Goal: Transaction & Acquisition: Purchase product/service

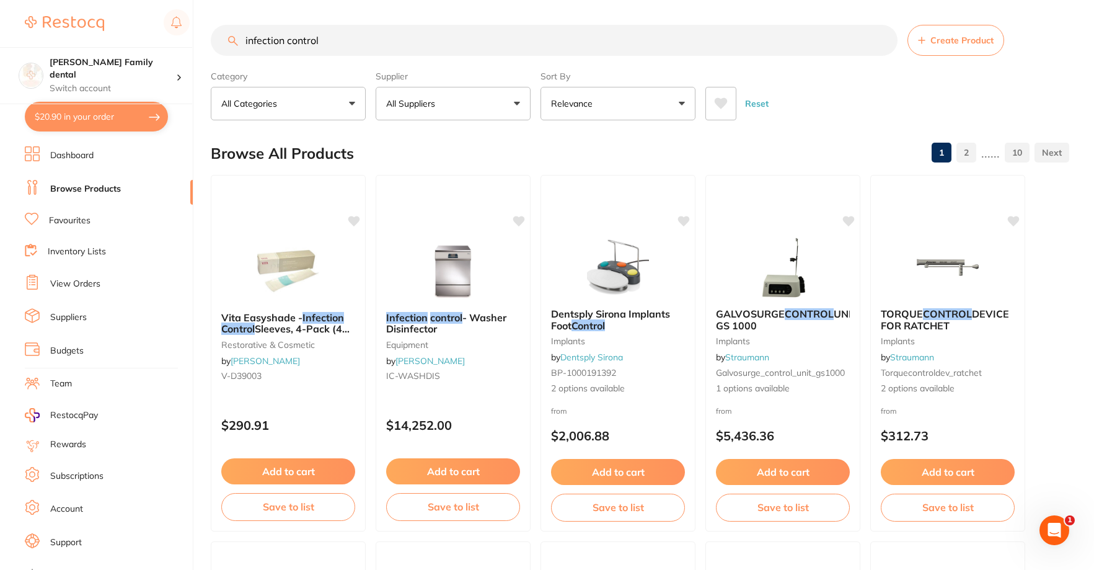
drag, startPoint x: 361, startPoint y: 46, endPoint x: 86, endPoint y: 38, distance: 275.4
click at [86, 38] on div "$20.90 [PERSON_NAME] Family dental Switch account [PERSON_NAME] Family dental $…" at bounding box center [547, 285] width 1094 height 570
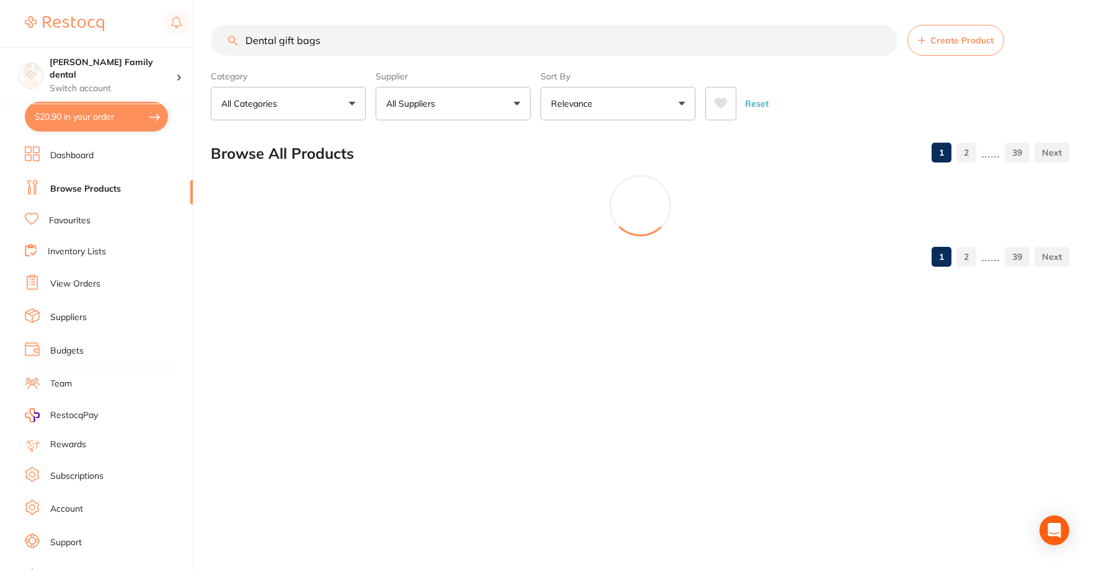
click at [467, 241] on section "Browse All Products 1 2 ...... 39 1 2 ...... 39" at bounding box center [640, 204] width 859 height 143
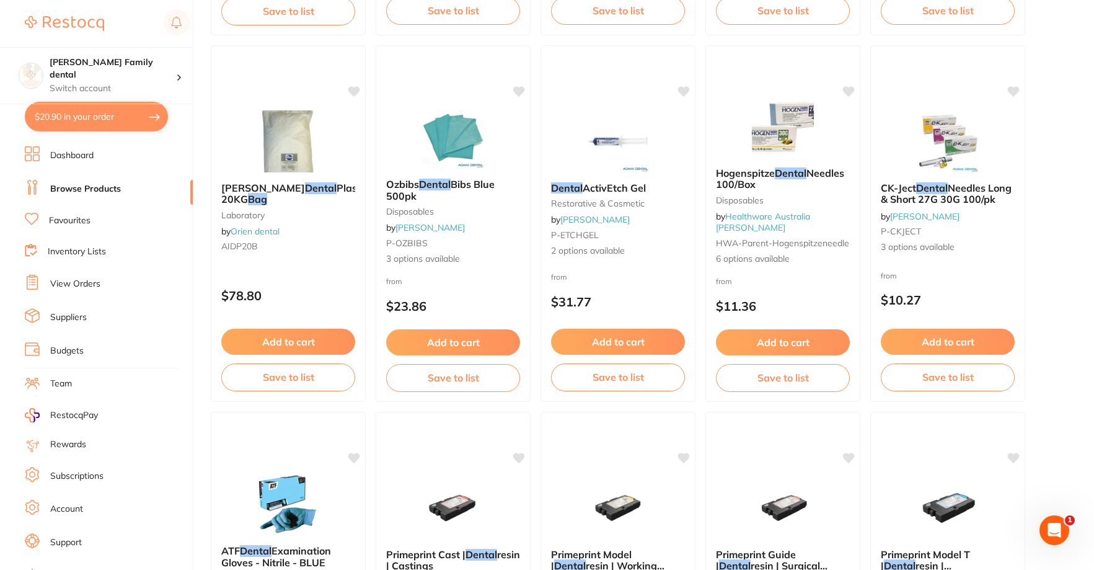
click at [964, 136] on img at bounding box center [948, 141] width 81 height 62
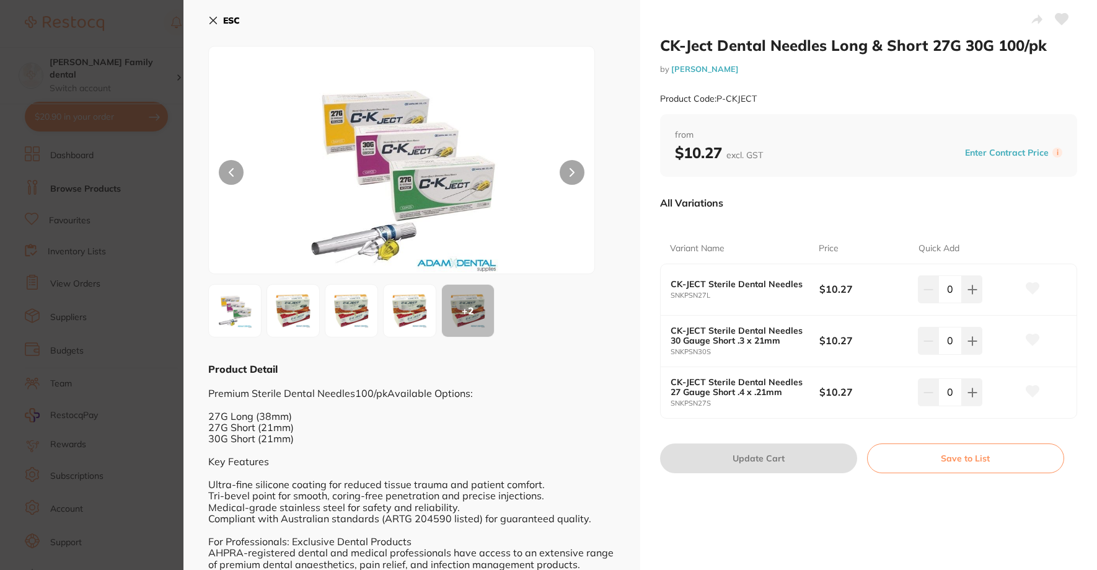
click at [214, 22] on icon at bounding box center [213, 20] width 10 height 10
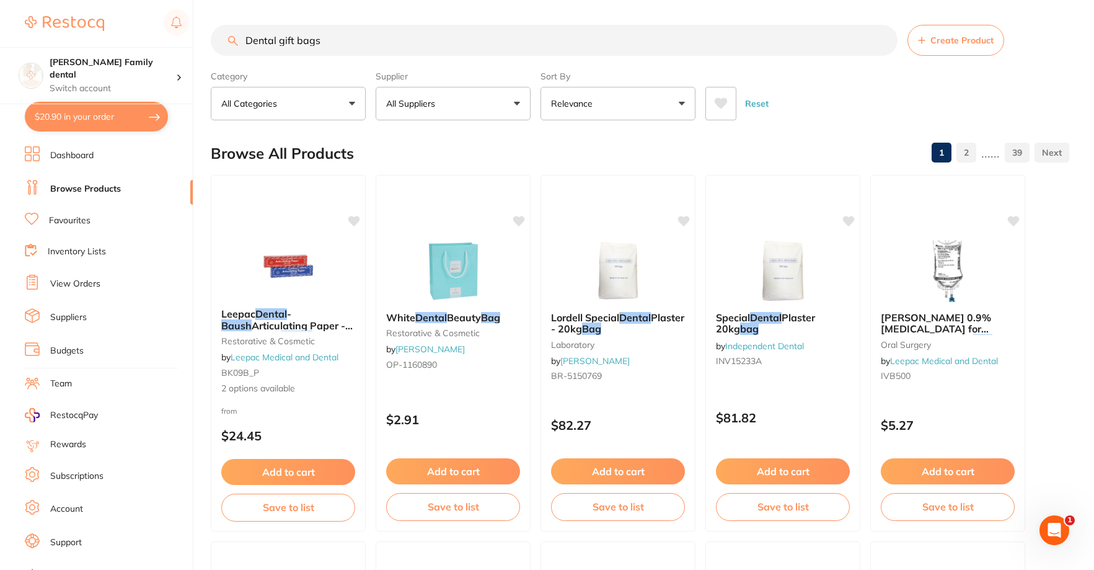
drag, startPoint x: 355, startPoint y: 44, endPoint x: 206, endPoint y: 42, distance: 149.4
click at [206, 42] on div "$20.90 [PERSON_NAME] Family dental Switch account [PERSON_NAME] Family dental $…" at bounding box center [547, 285] width 1094 height 570
type input "articulating paper"
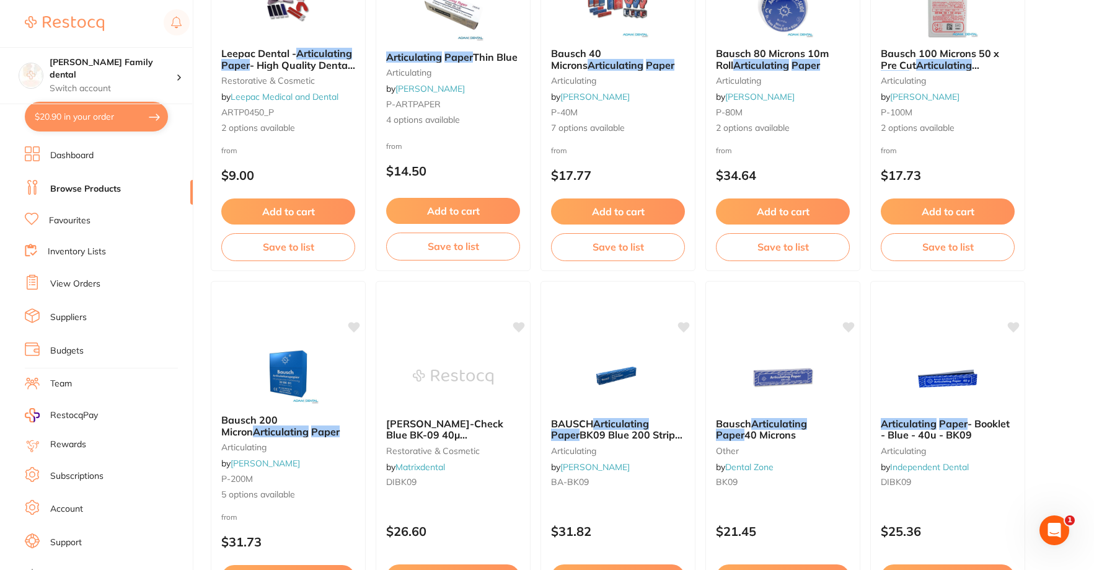
scroll to position [1364, 0]
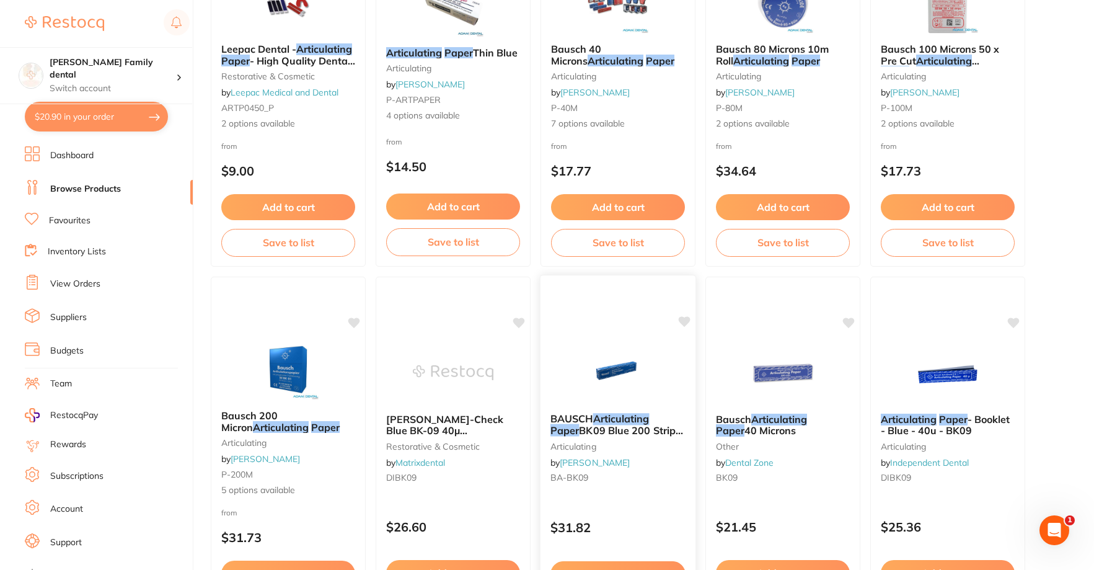
click at [611, 351] on img at bounding box center [617, 371] width 81 height 63
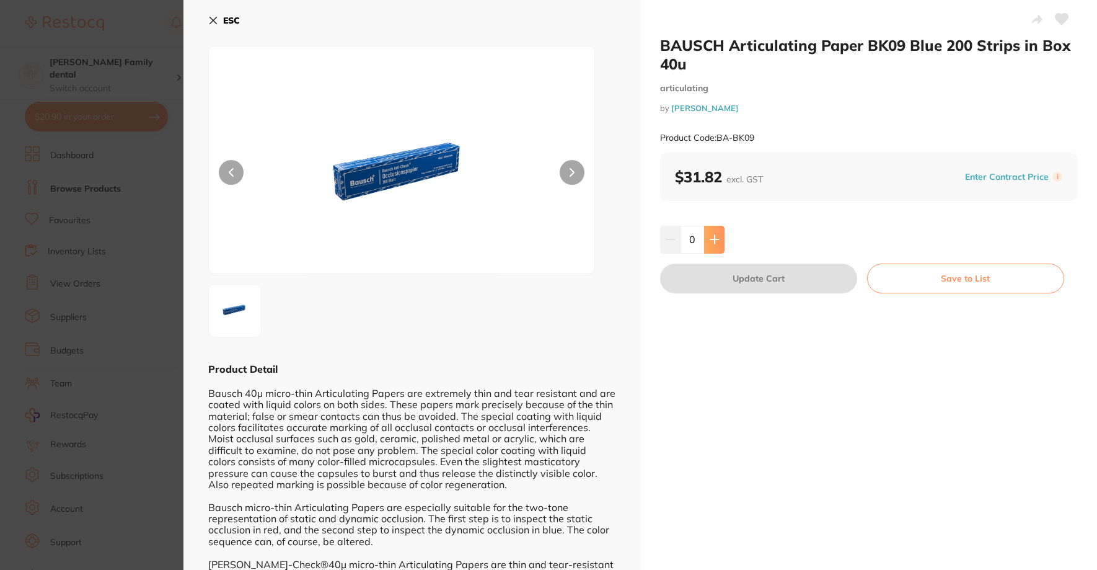
click at [718, 229] on button at bounding box center [714, 239] width 20 height 27
type input "1"
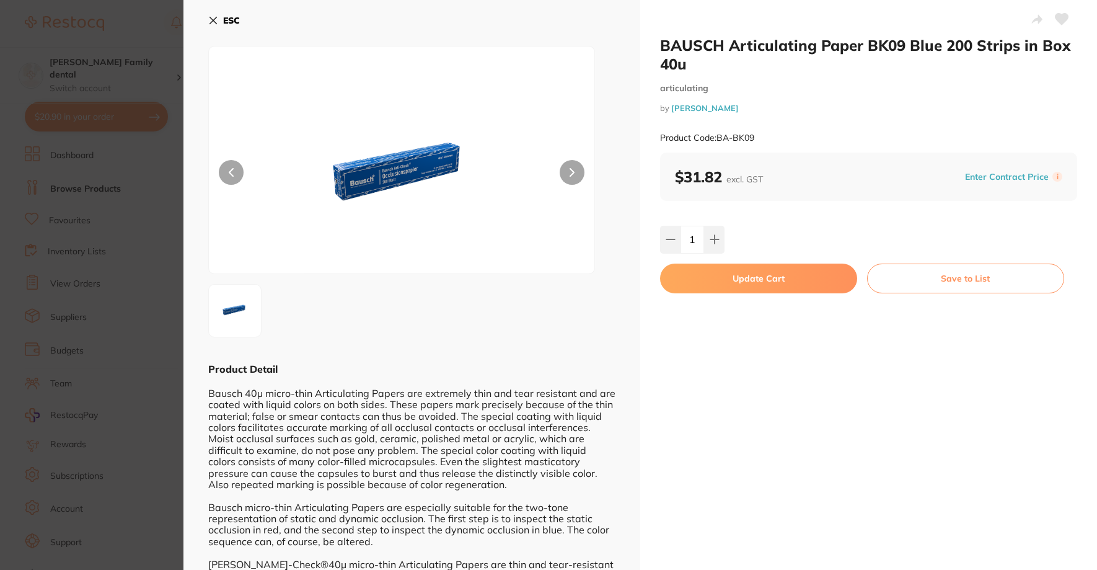
click at [216, 22] on icon at bounding box center [213, 20] width 10 height 10
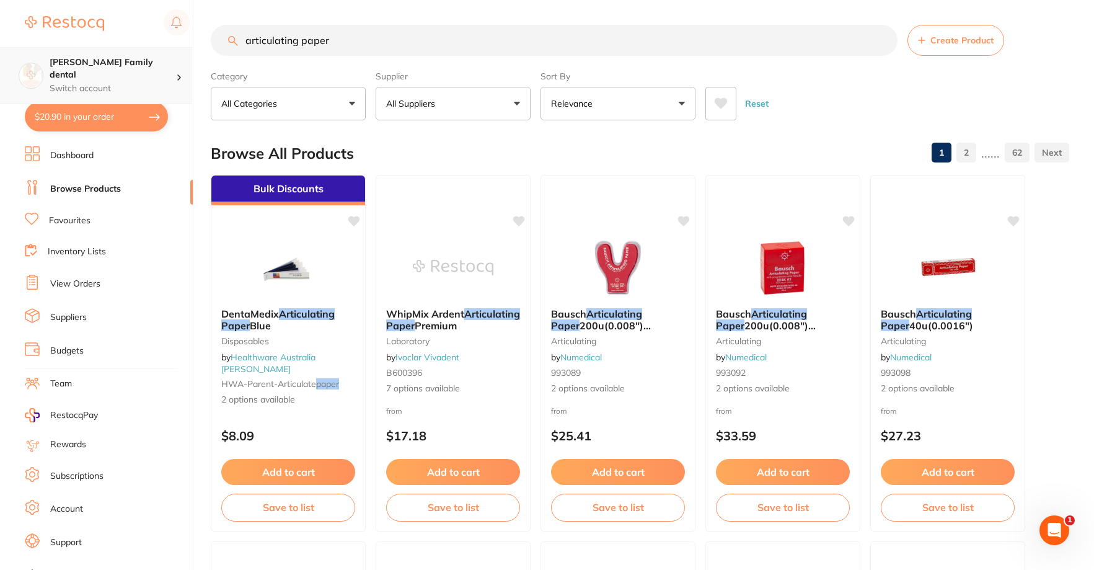
drag, startPoint x: 443, startPoint y: 48, endPoint x: 74, endPoint y: 60, distance: 368.4
click at [74, 60] on div "$20.90 [PERSON_NAME] Family dental Switch account [PERSON_NAME] Family dental $…" at bounding box center [547, 285] width 1094 height 570
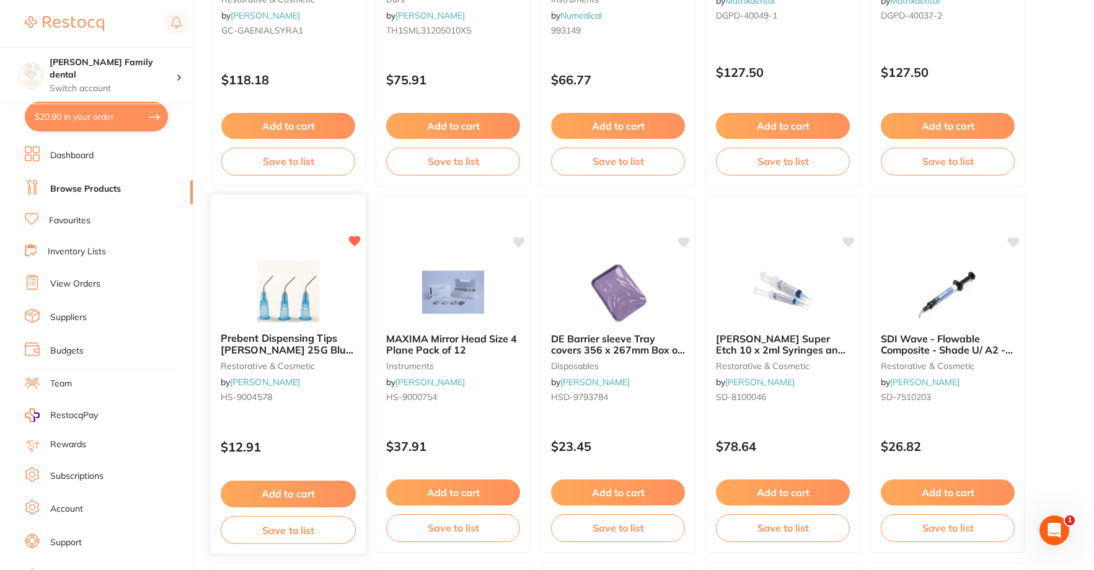
scroll to position [1339, 0]
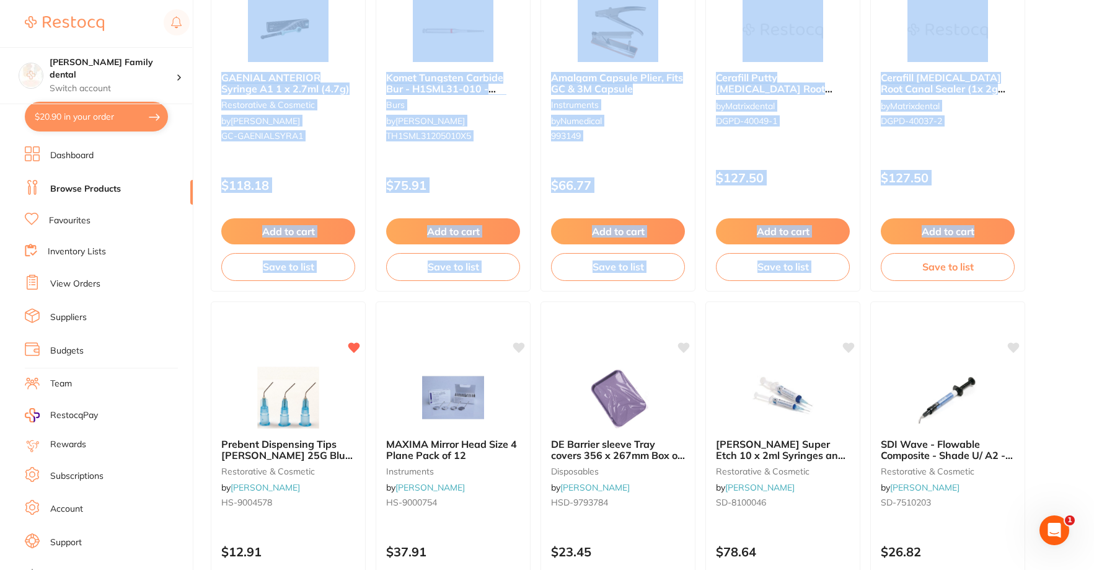
drag, startPoint x: 1093, startPoint y: 244, endPoint x: 1094, endPoint y: 123, distance: 120.9
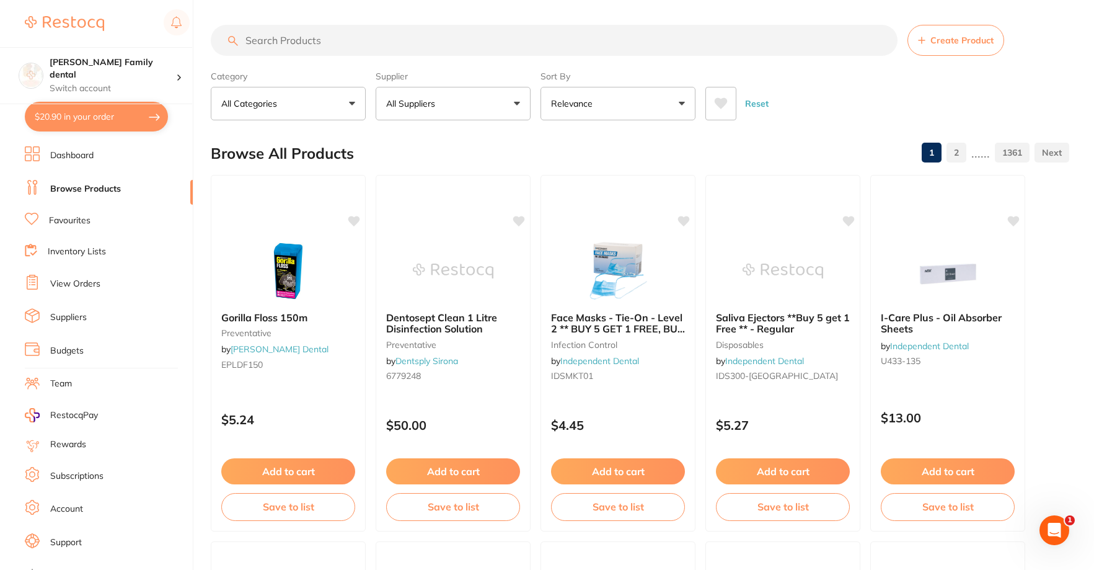
click at [105, 156] on li "Dashboard" at bounding box center [109, 155] width 168 height 19
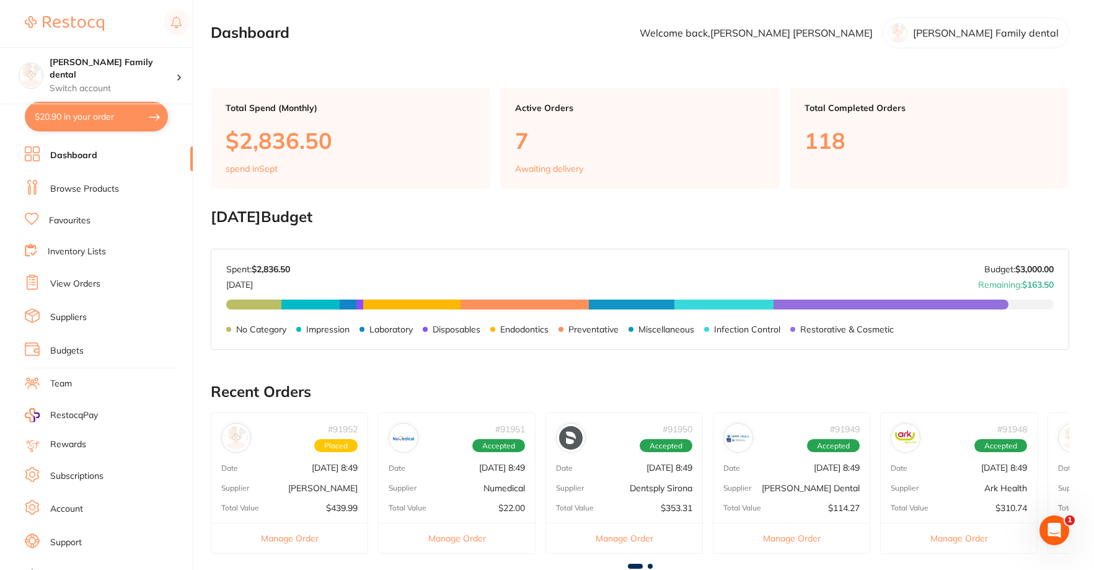
click at [96, 114] on button "$20.90 in your order" at bounding box center [96, 117] width 143 height 30
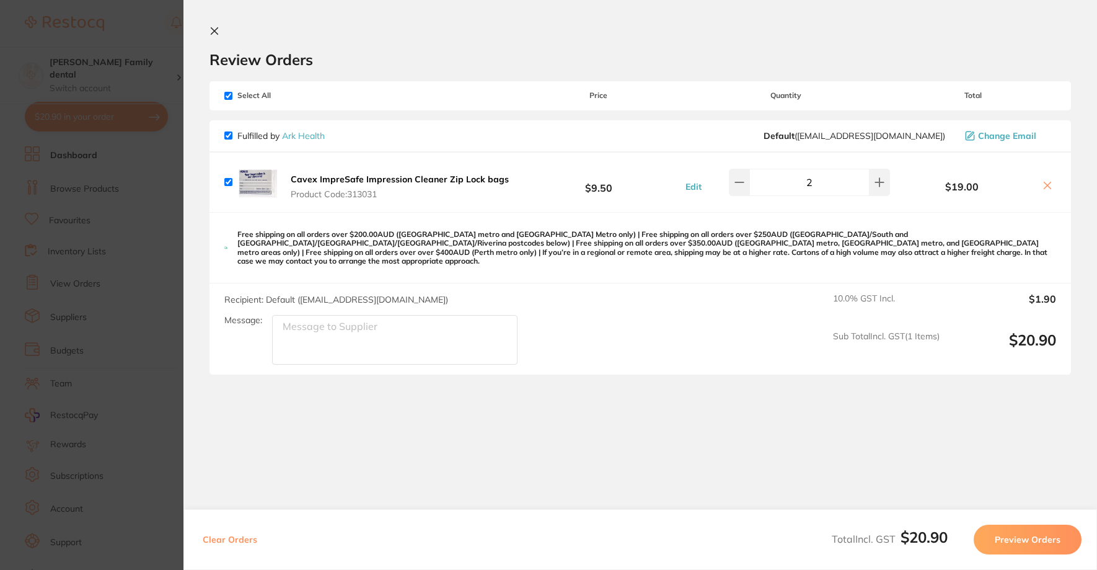
click at [219, 29] on button at bounding box center [217, 32] width 15 height 12
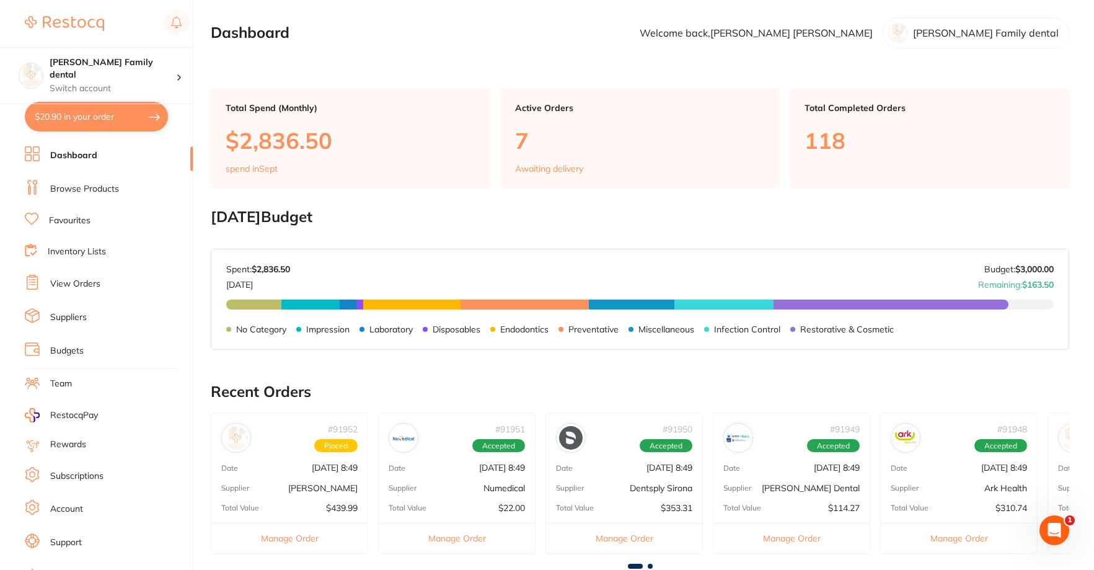
click at [93, 195] on li "Browse Products" at bounding box center [109, 189] width 168 height 19
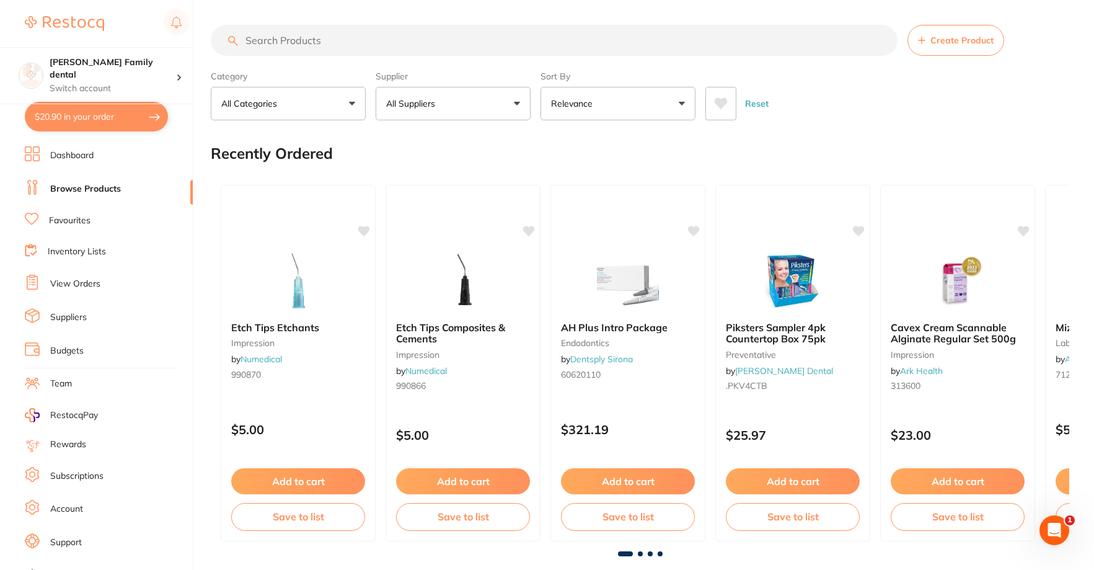
click at [283, 48] on input "search" at bounding box center [554, 40] width 687 height 31
type input "articulating paper"
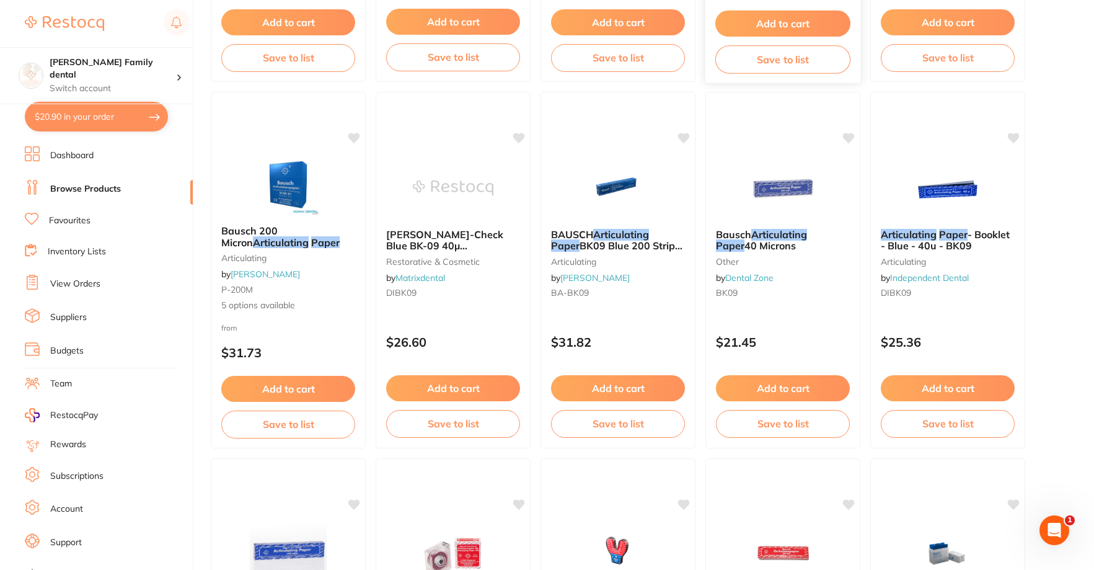
scroll to position [1550, 0]
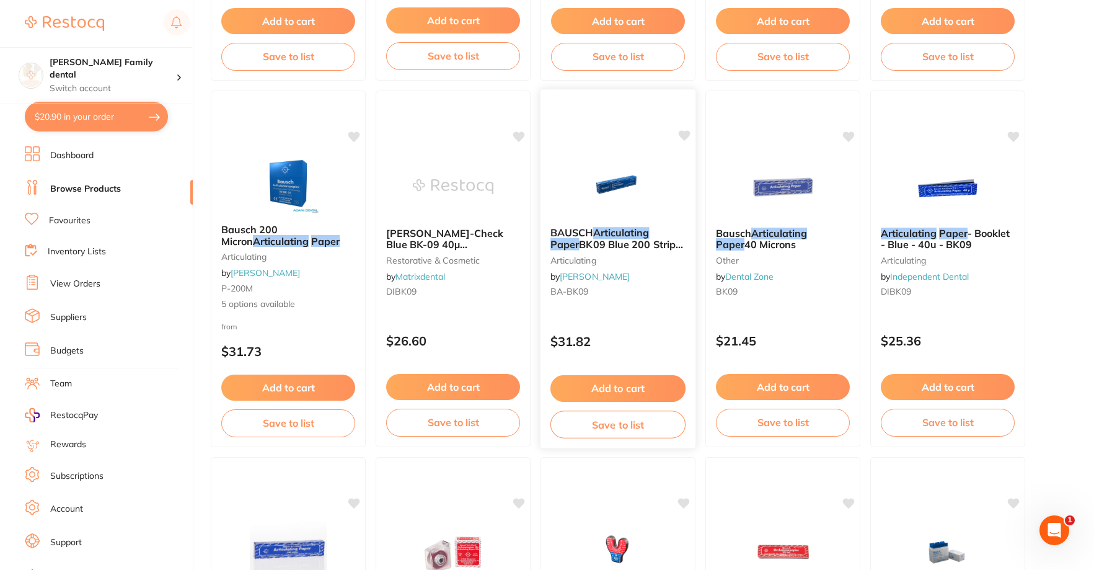
click at [616, 387] on button "Add to cart" at bounding box center [617, 388] width 135 height 27
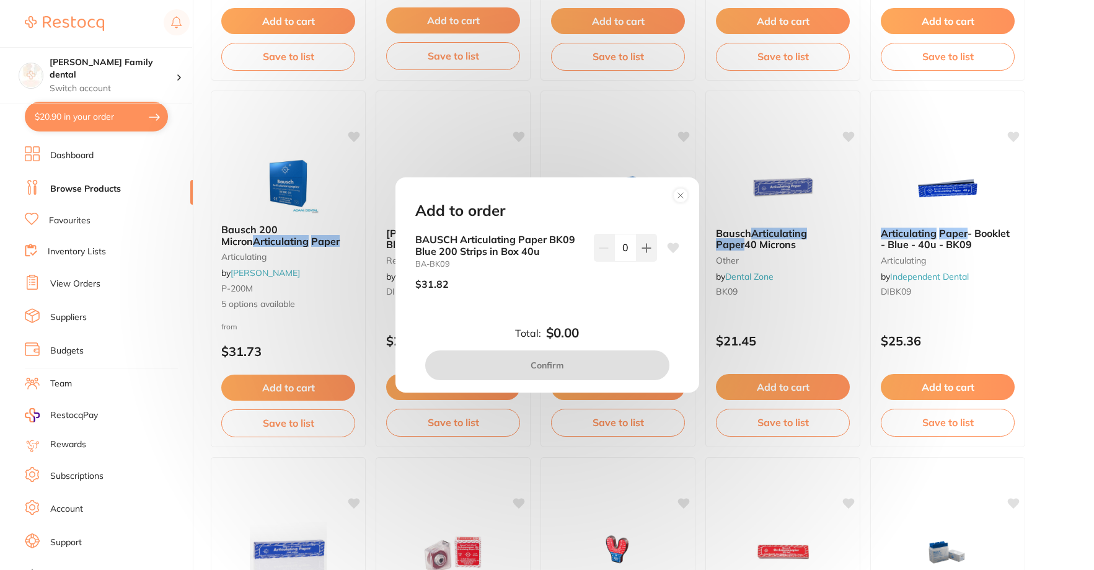
click at [638, 230] on div "Add to order BAUSCH Articulating Paper BK09 Blue 200 Strips in Box 40u BA-BK09 …" at bounding box center [547, 284] width 304 height 215
click at [642, 250] on icon at bounding box center [647, 248] width 10 height 10
type input "1"
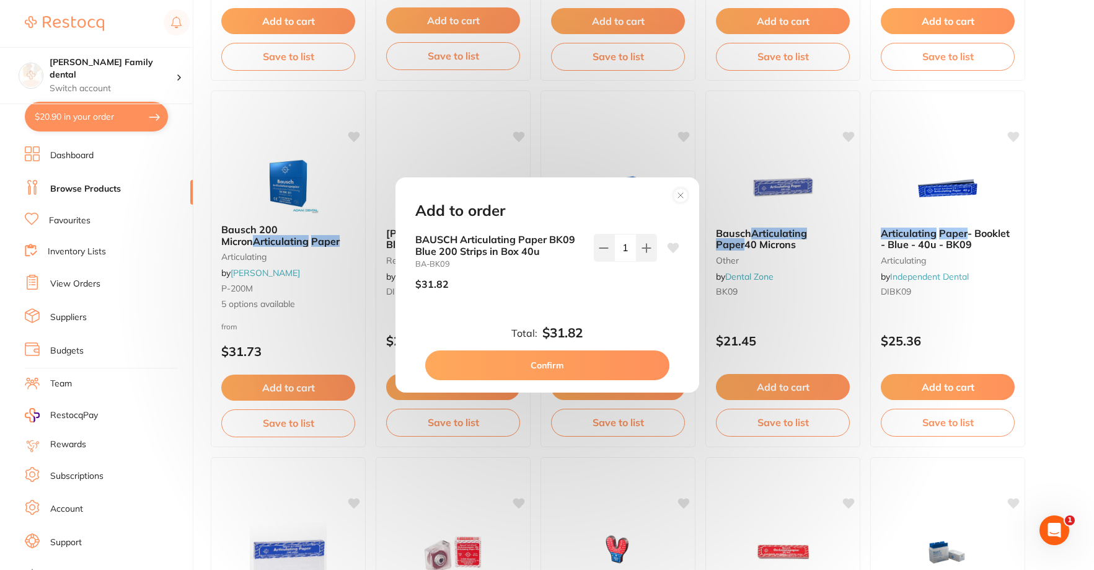
click at [606, 359] on button "Confirm" at bounding box center [547, 365] width 244 height 30
checkbox input "false"
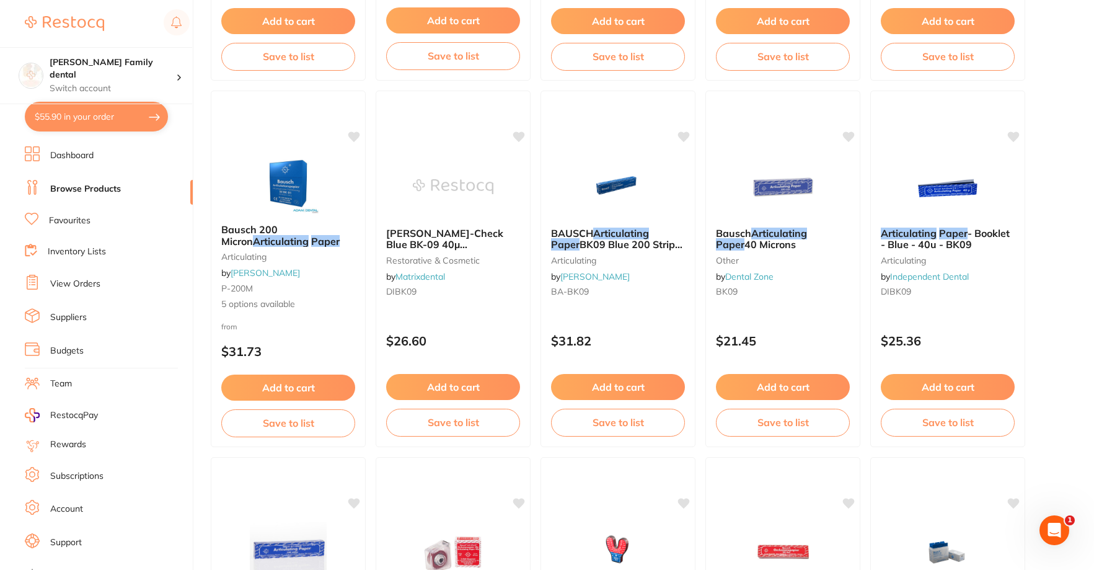
click at [45, 155] on li "Dashboard" at bounding box center [109, 155] width 168 height 19
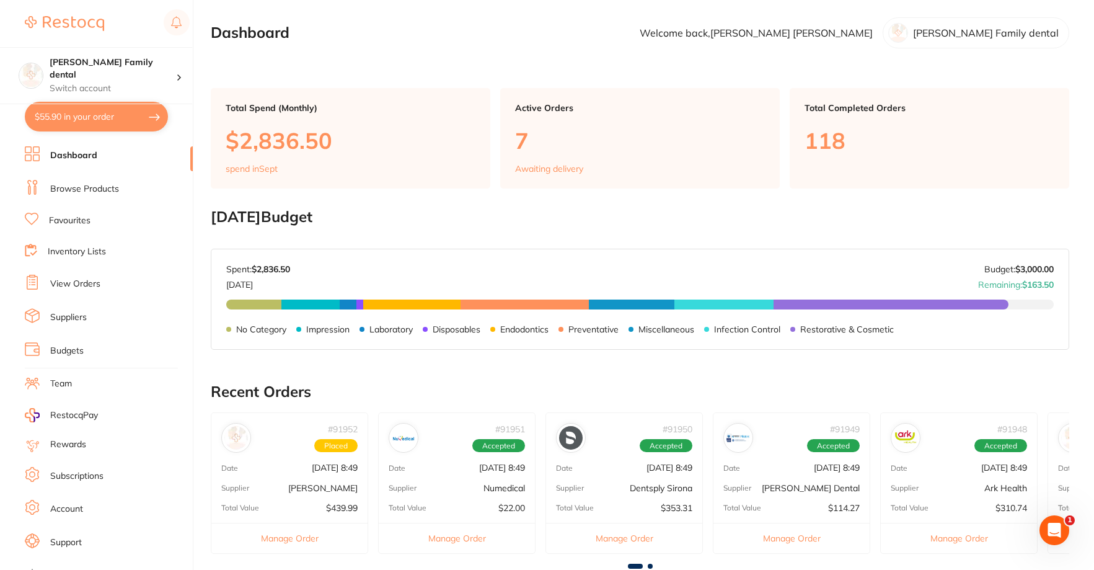
click at [50, 320] on link "Suppliers" at bounding box center [68, 317] width 37 height 12
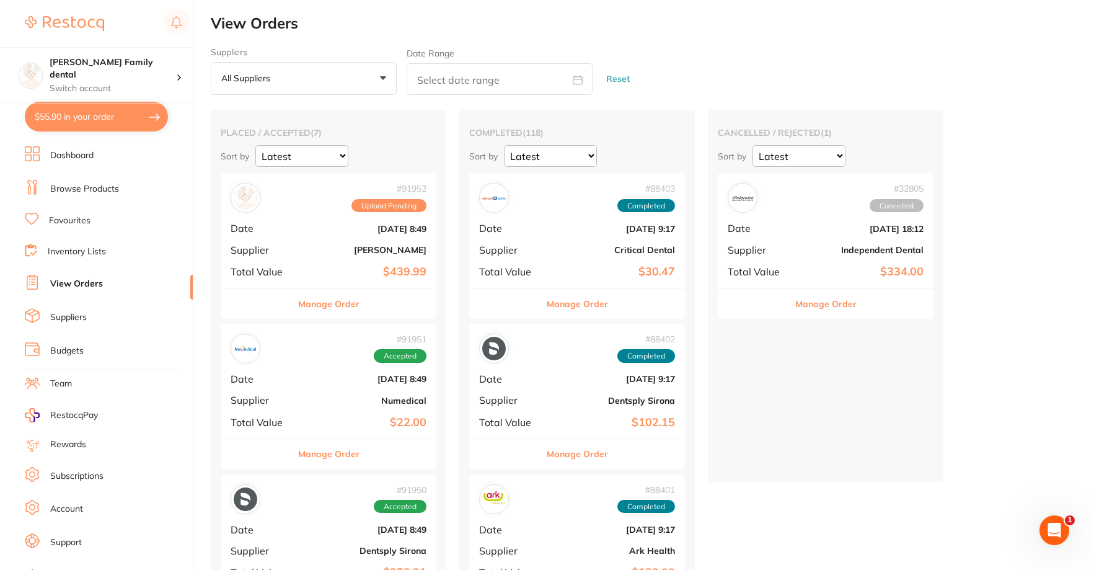
click at [296, 215] on div "# 91952 Upload Pending Date [DATE] 8:49 Supplier [PERSON_NAME] Total Value $439…" at bounding box center [329, 230] width 216 height 115
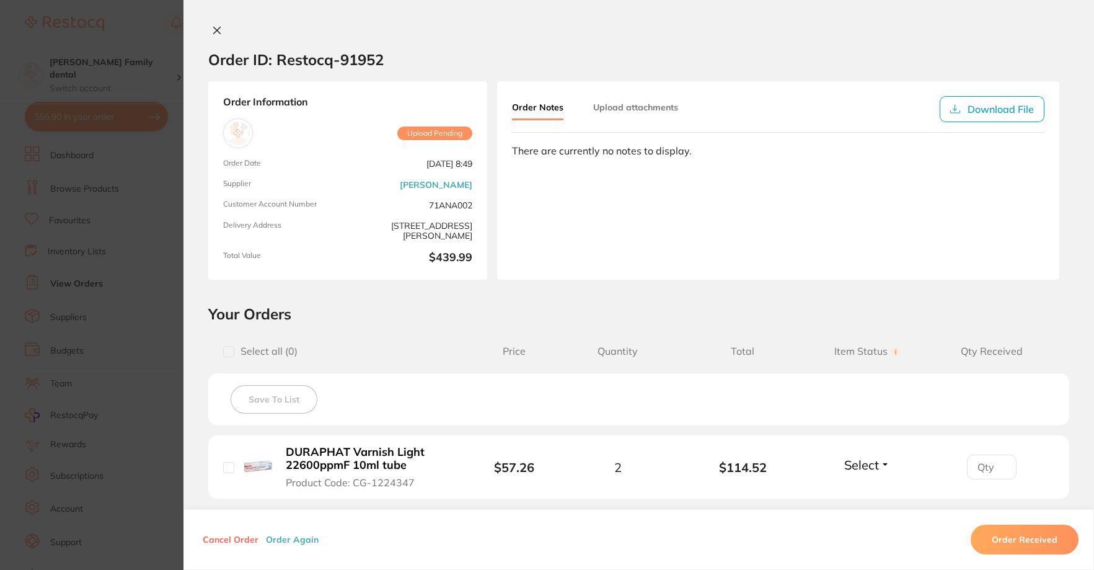
click at [214, 33] on icon at bounding box center [217, 30] width 10 height 10
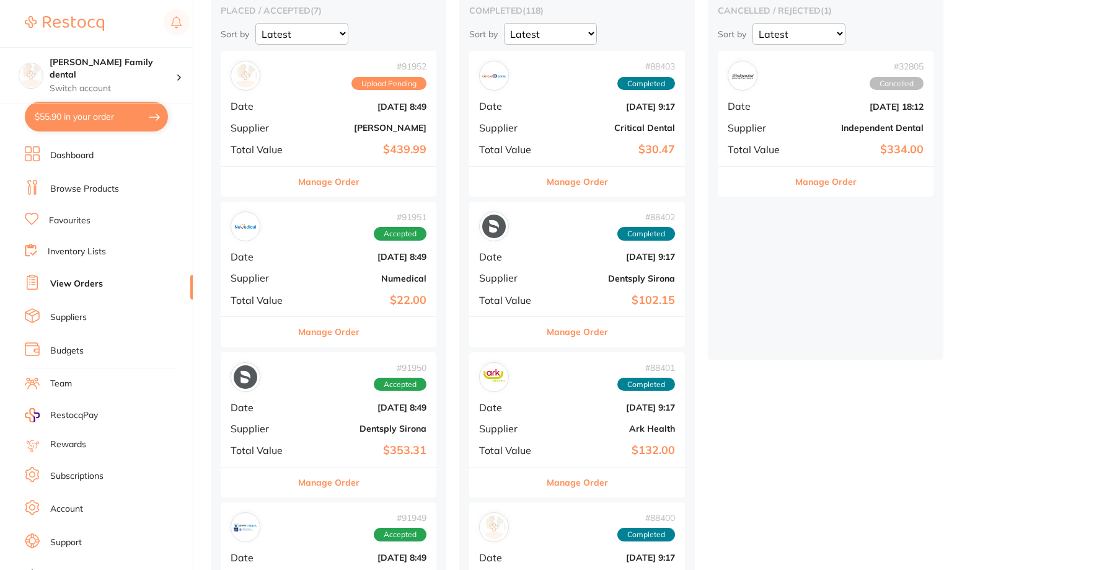
scroll to position [124, 0]
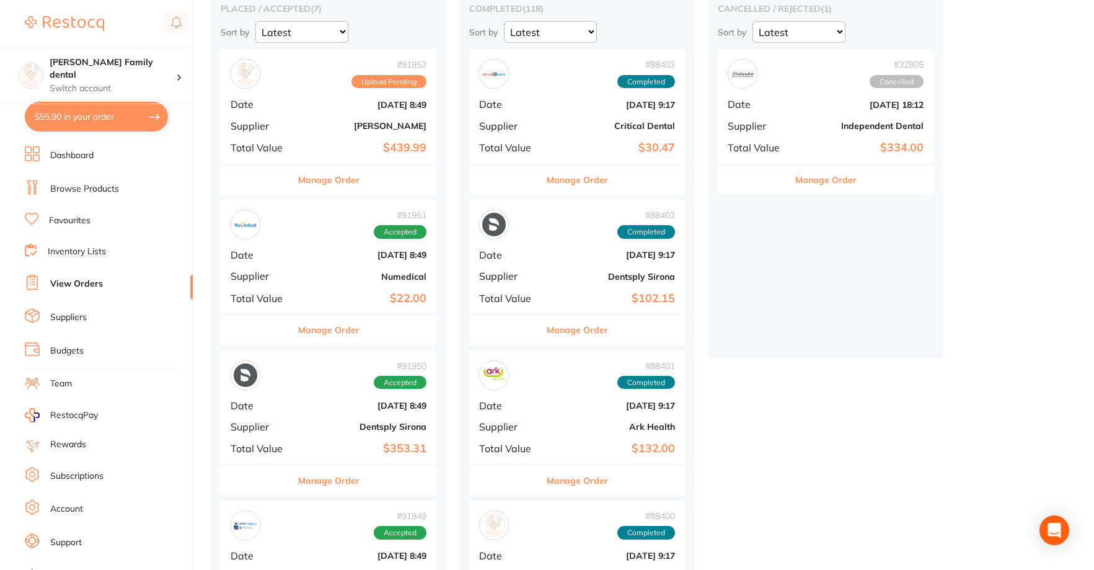
click at [349, 275] on b "Numedical" at bounding box center [365, 277] width 124 height 10
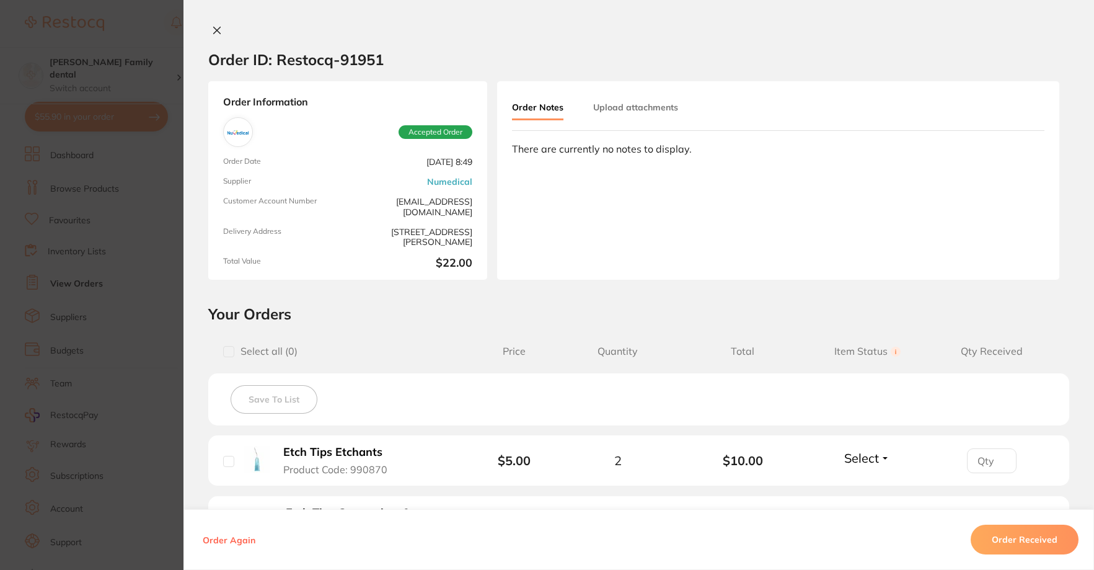
click at [209, 37] on button at bounding box center [216, 31] width 17 height 13
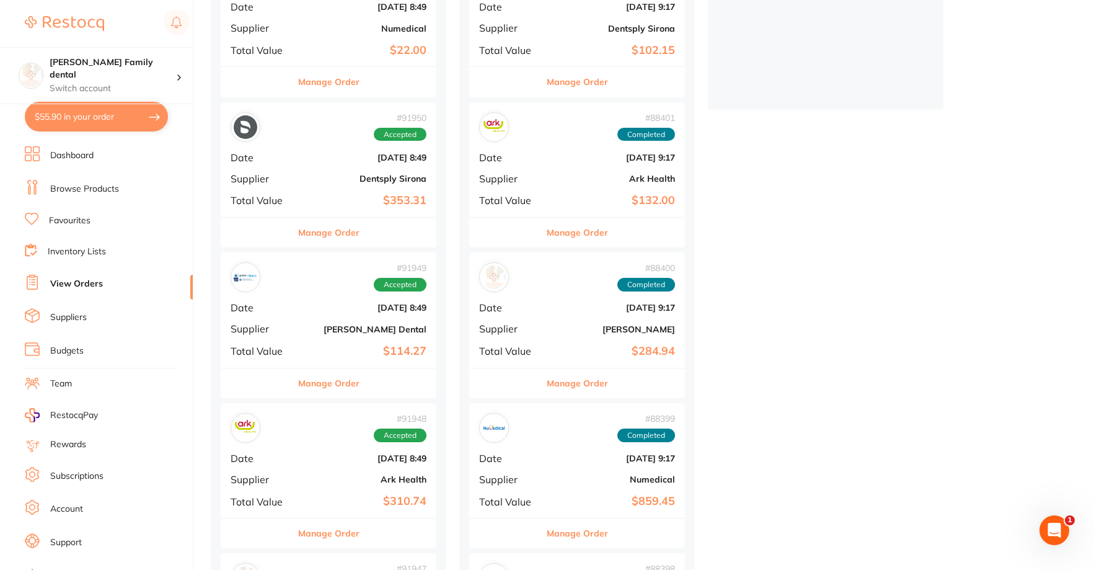
click at [312, 203] on b "$353.31" at bounding box center [365, 200] width 124 height 13
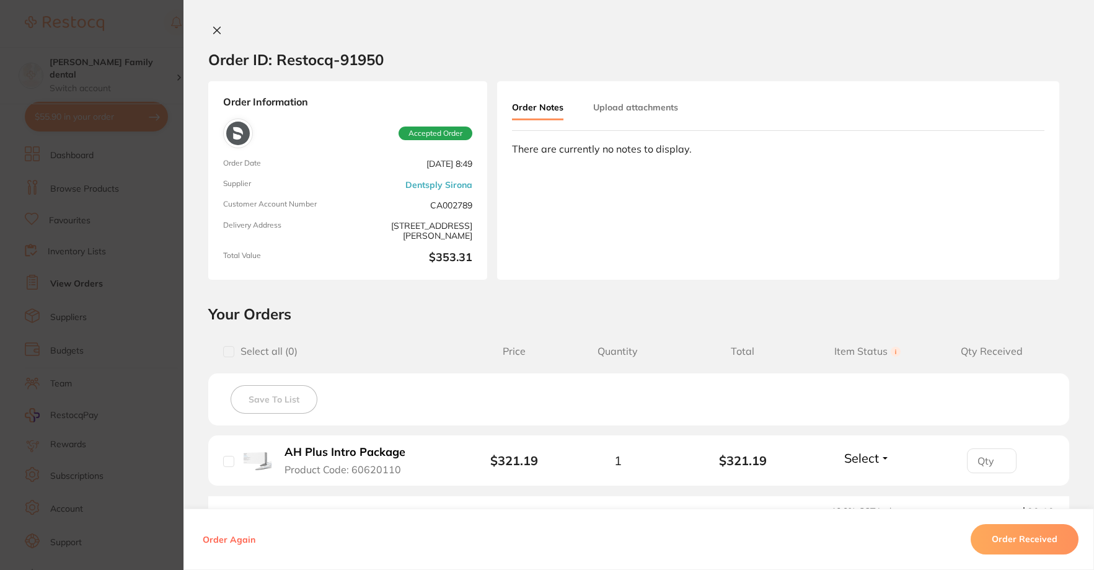
click at [222, 29] on button at bounding box center [216, 31] width 17 height 13
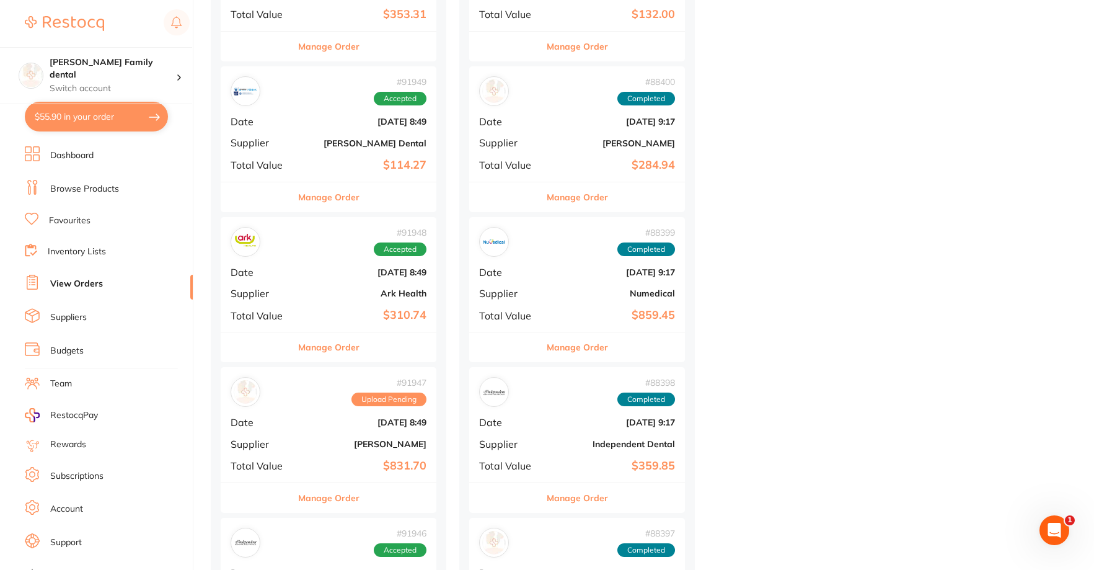
click at [305, 268] on b "[DATE] 8:49" at bounding box center [365, 272] width 124 height 10
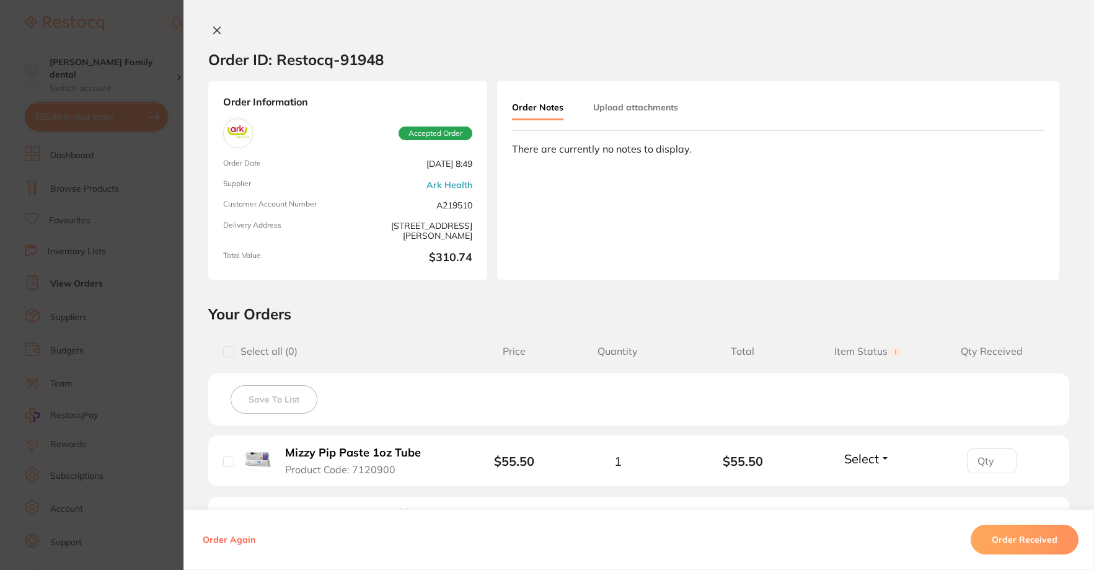
click at [214, 32] on icon at bounding box center [217, 30] width 7 height 7
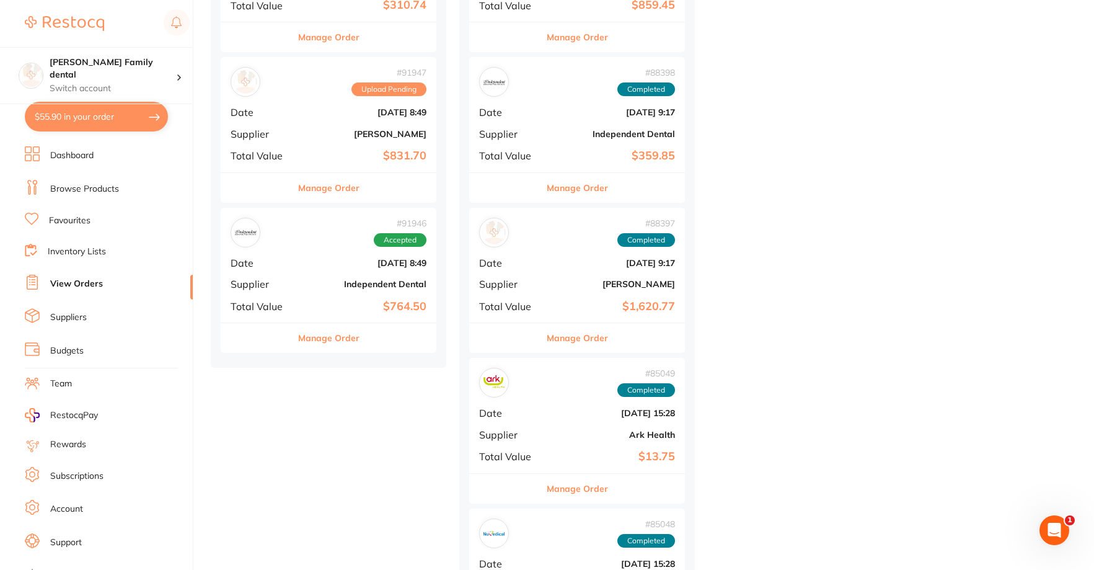
click at [313, 286] on b "Independent Dental" at bounding box center [365, 284] width 124 height 10
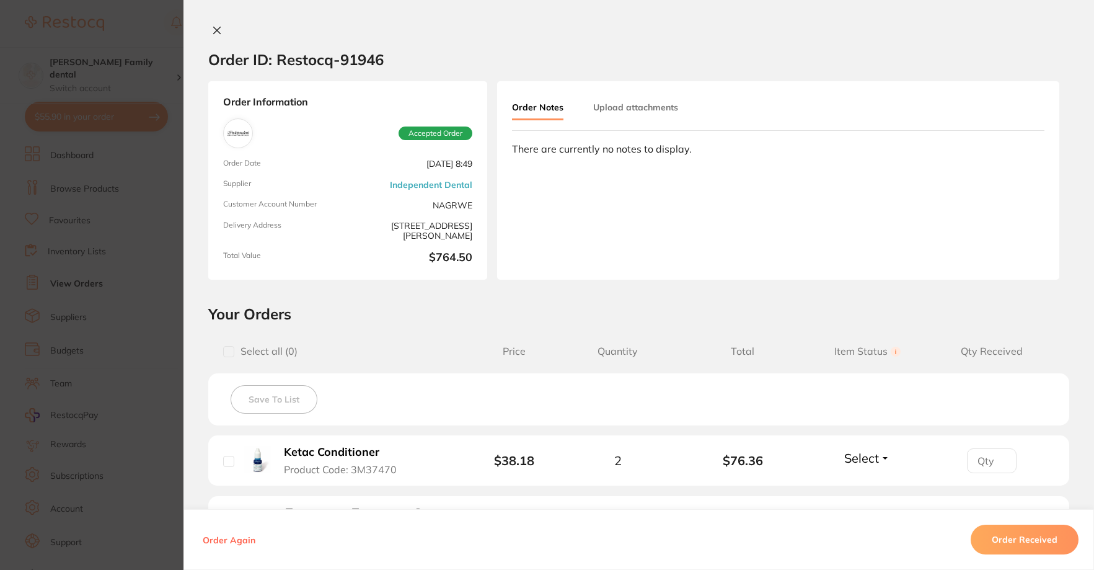
click at [223, 32] on div at bounding box center [638, 31] width 911 height 13
click at [221, 32] on button at bounding box center [216, 31] width 17 height 13
